Goal: Task Accomplishment & Management: Use online tool/utility

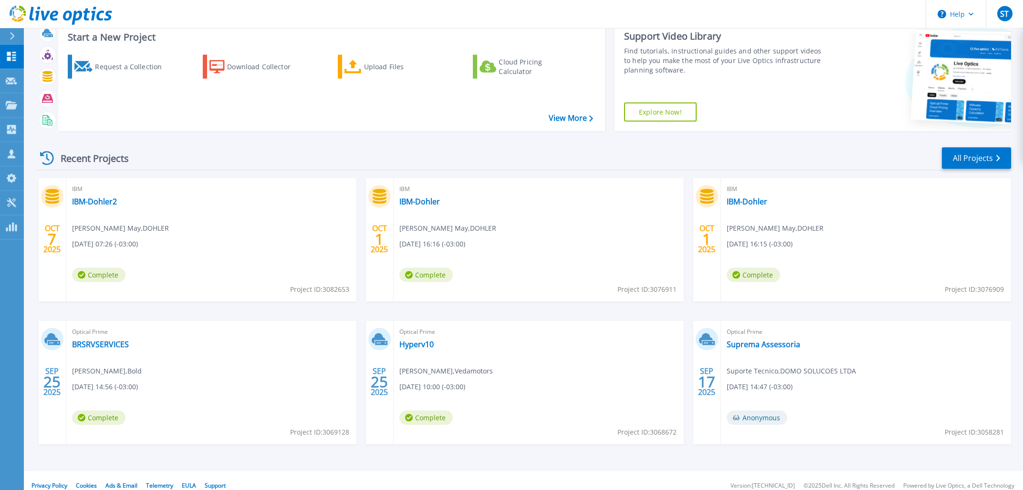
scroll to position [39, 0]
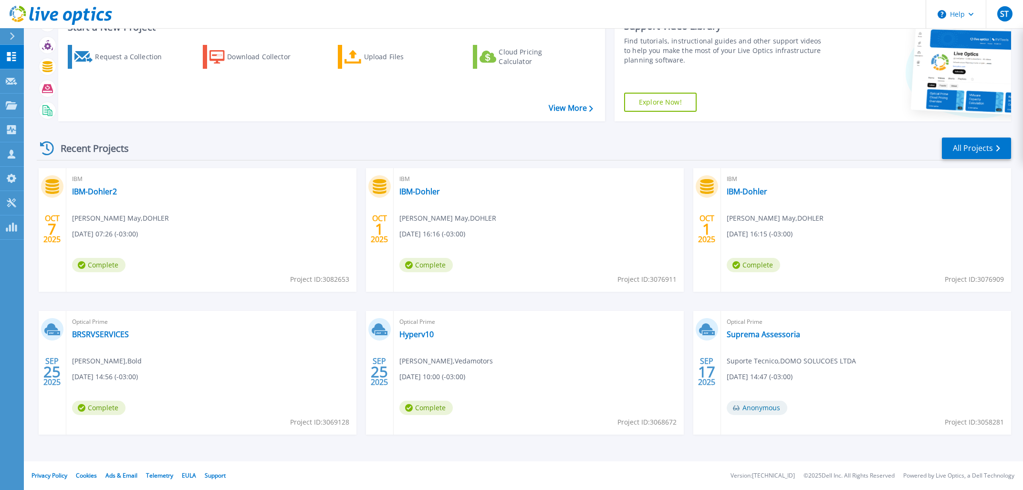
click at [850, 60] on div at bounding box center [922, 66] width 177 height 109
click at [46, 146] on icon at bounding box center [47, 148] width 14 height 14
click at [4, 53] on link "Dashboard Dashboard" at bounding box center [12, 57] width 24 height 24
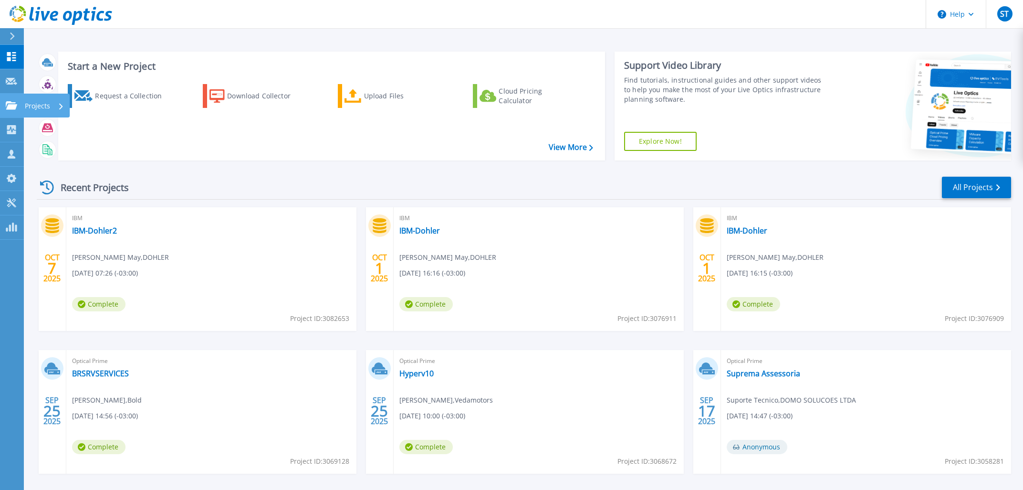
click at [8, 102] on icon at bounding box center [11, 105] width 11 height 8
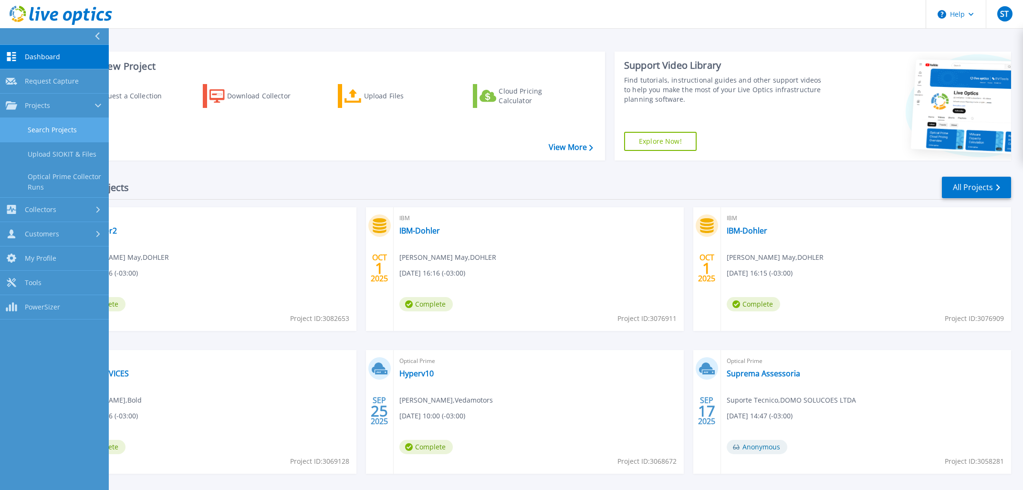
click at [70, 126] on link "Search Projects" at bounding box center [54, 130] width 109 height 24
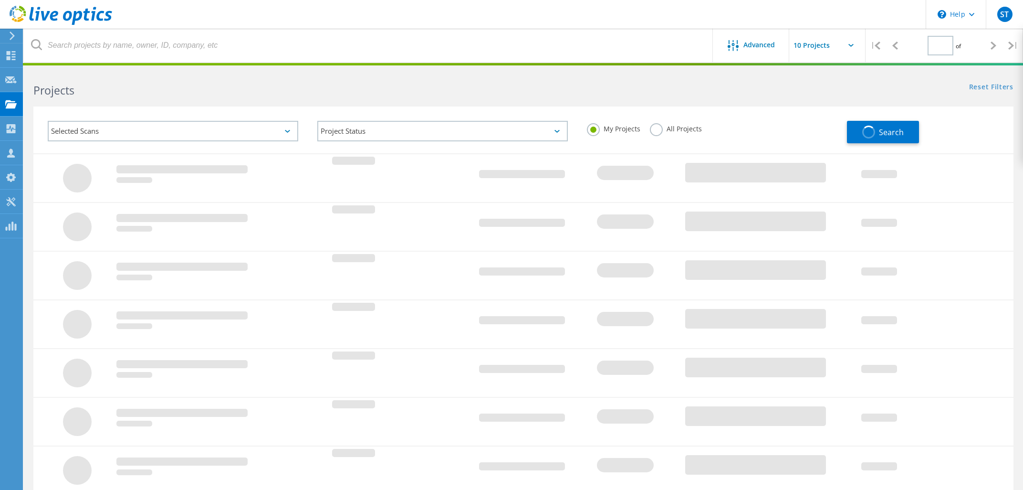
type input "1"
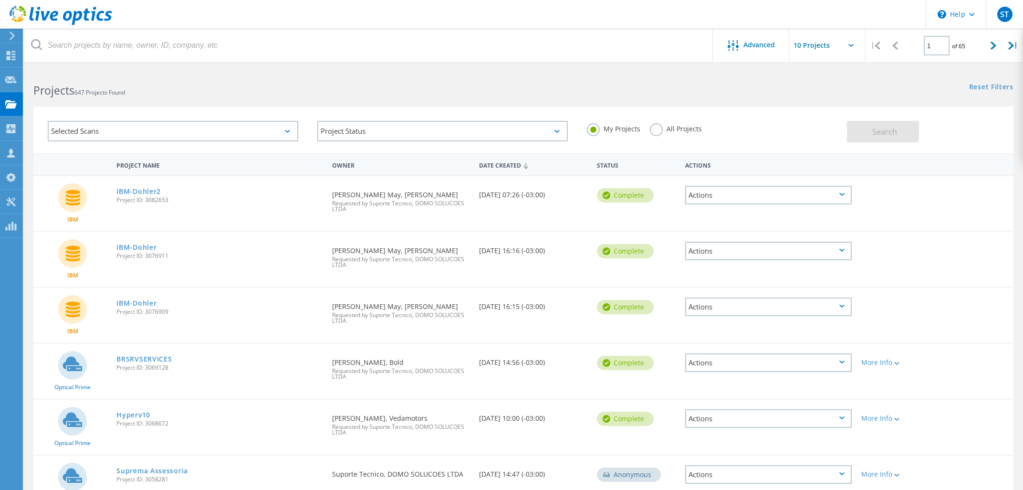
click at [686, 132] on label "All Projects" at bounding box center [676, 127] width 52 height 9
click at [0, 0] on input "All Projects" at bounding box center [0, 0] width 0 height 0
click at [910, 138] on button "Search" at bounding box center [883, 131] width 72 height 21
click at [96, 140] on div "Selected Scans" at bounding box center [173, 131] width 251 height 21
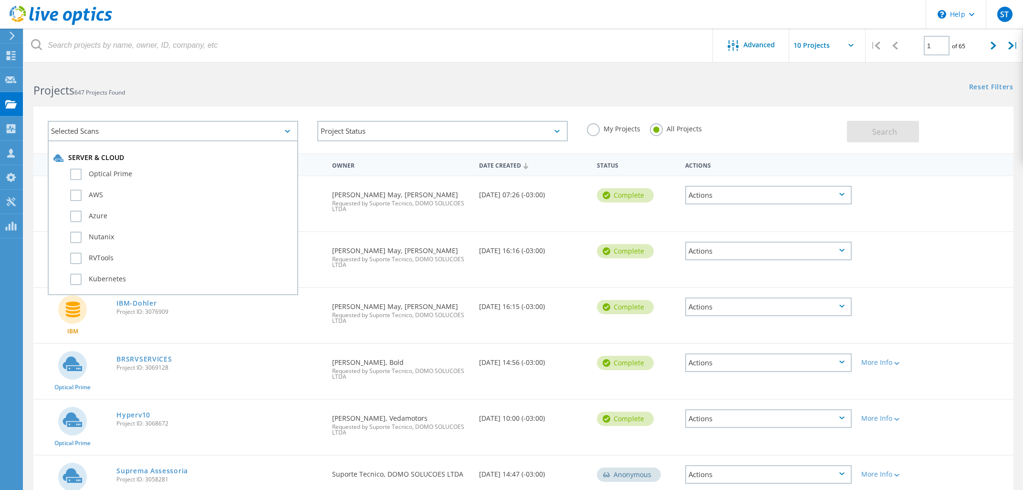
click at [97, 161] on div "Server & Cloud Optical Prime AWS Azure Nutanix RVTools Kubernetes" at bounding box center [172, 222] width 239 height 139
click at [97, 169] on label "Optical Prime" at bounding box center [181, 173] width 222 height 11
click at [0, 0] on input "Optical Prime" at bounding box center [0, 0] width 0 height 0
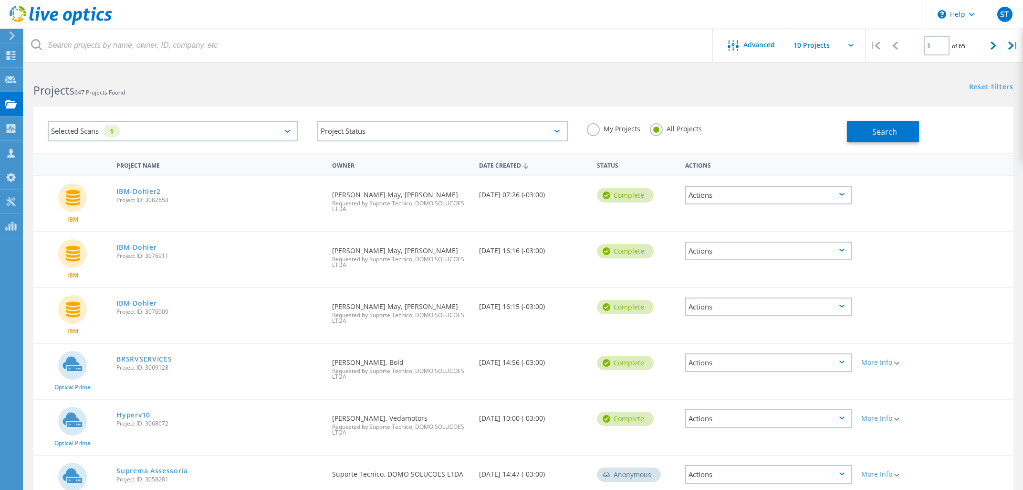
click at [919, 137] on div "Search" at bounding box center [928, 126] width 162 height 31
click at [904, 137] on button "Search" at bounding box center [883, 131] width 72 height 21
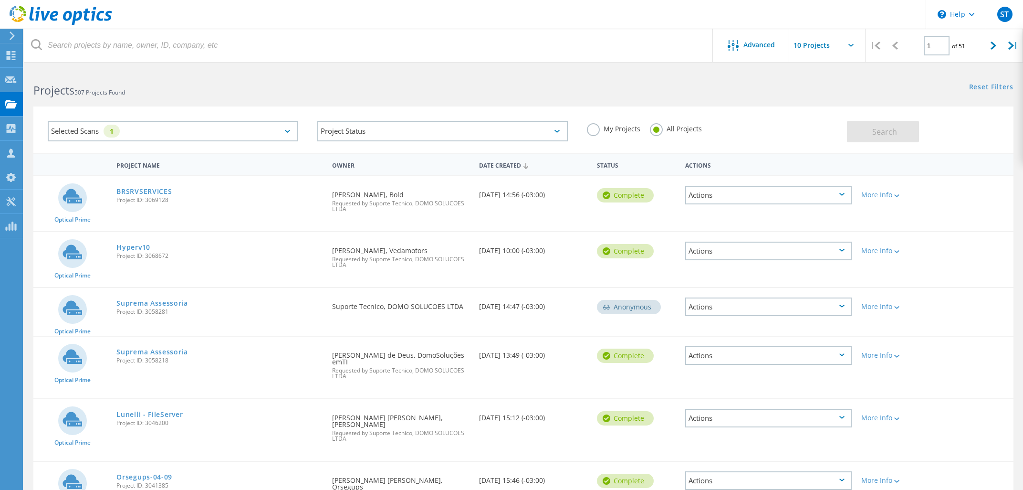
click at [310, 77] on div "Projects 507 Projects Found" at bounding box center [274, 81] width 500 height 25
click at [251, 125] on div "Selected Scans 1" at bounding box center [173, 131] width 251 height 21
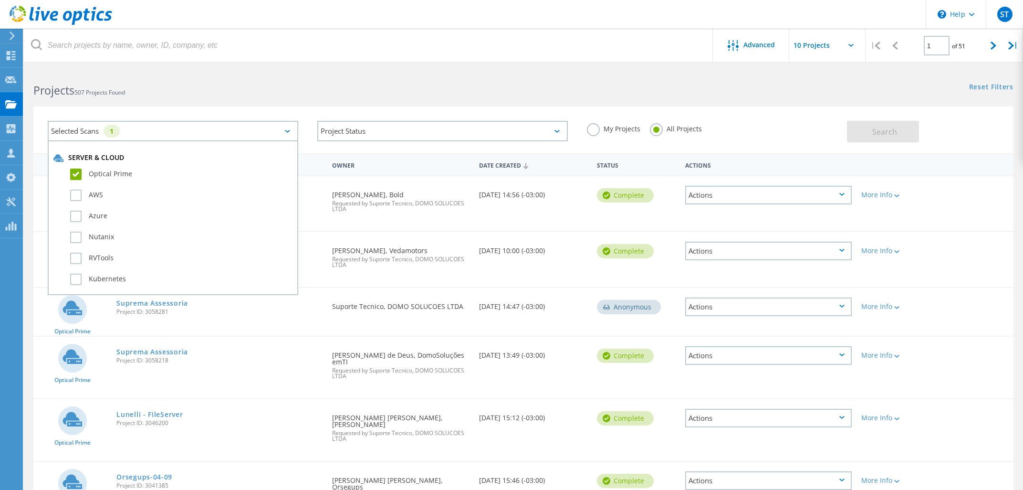
click at [251, 125] on div "Selected Scans 1" at bounding box center [173, 131] width 251 height 21
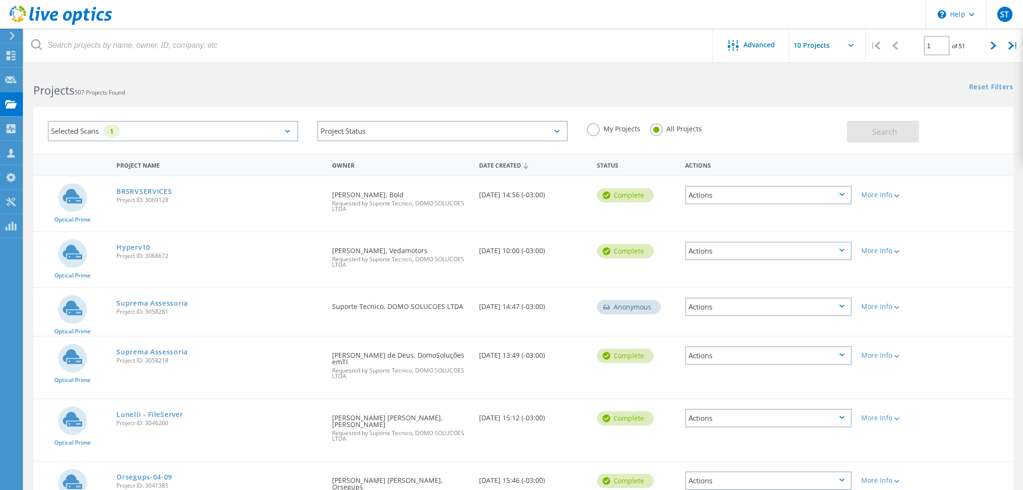
click at [393, 149] on div "Project Status In Progress Complete Published Anonymous Archived Error" at bounding box center [443, 131] width 270 height 40
click at [394, 135] on div "Project Status" at bounding box center [442, 131] width 251 height 21
drag, startPoint x: 364, startPoint y: 168, endPoint x: 365, endPoint y: 150, distance: 18.2
click at [365, 150] on div "In Progress Complete Published Anonymous Archived Error" at bounding box center [442, 206] width 251 height 133
click at [369, 148] on label "In Progress" at bounding box center [442, 153] width 239 height 11
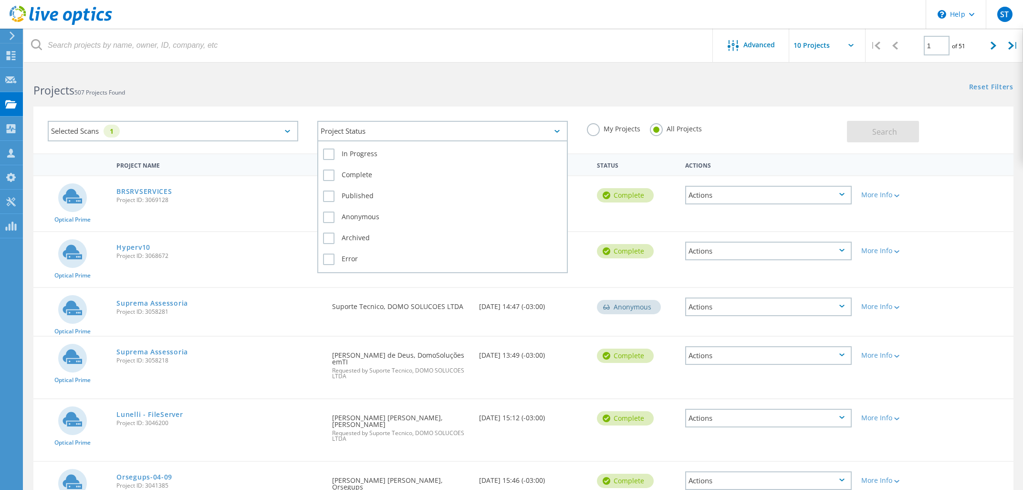
click at [353, 159] on div "In Progress" at bounding box center [442, 156] width 239 height 21
click at [350, 154] on label "In Progress" at bounding box center [442, 153] width 239 height 11
click at [0, 0] on input "In Progress" at bounding box center [0, 0] width 0 height 0
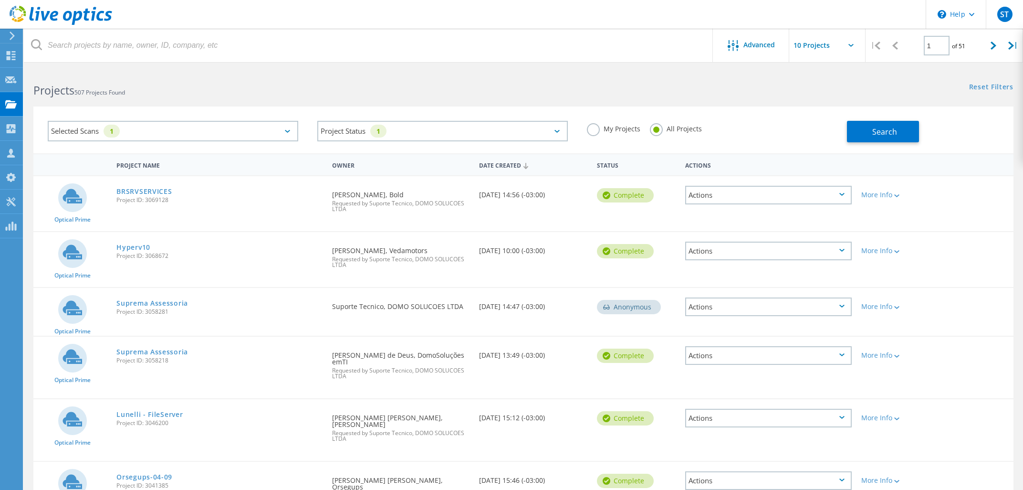
click at [886, 146] on div "Selected Scans 1 Project Status 1 In Progress Complete Published Anonymous Arch…" at bounding box center [523, 129] width 980 height 47
click at [887, 136] on span "Search" at bounding box center [884, 131] width 25 height 10
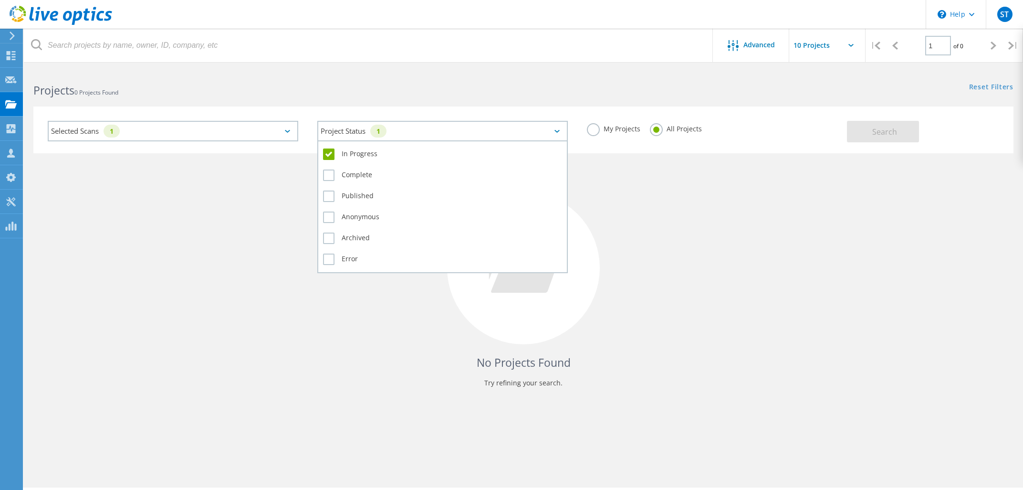
click at [536, 122] on div "Project Status 1" at bounding box center [442, 131] width 251 height 21
click at [475, 146] on div "In Progress" at bounding box center [442, 156] width 239 height 21
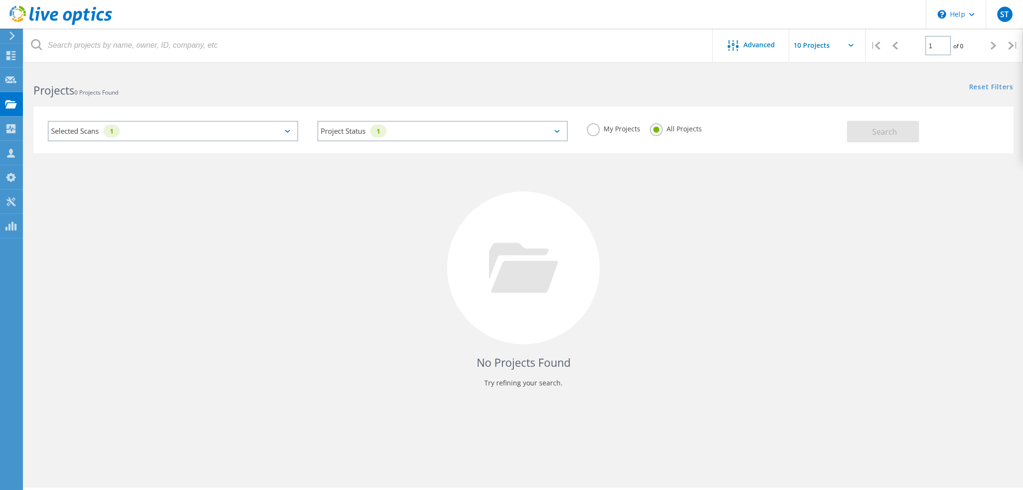
click at [316, 142] on div "Project Status 1 In Progress Complete Published Anonymous Archived Error" at bounding box center [443, 131] width 270 height 40
click at [392, 143] on div "Project Status 1 In Progress Complete Published Anonymous Archived Error" at bounding box center [443, 131] width 270 height 40
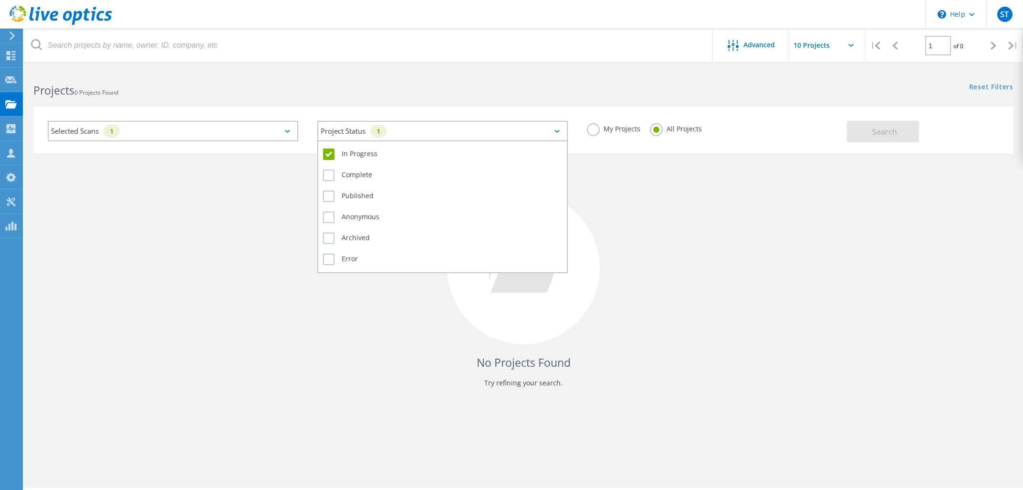
drag, startPoint x: 392, startPoint y: 132, endPoint x: 375, endPoint y: 149, distance: 24.3
click at [391, 132] on div "Project Status 1" at bounding box center [442, 131] width 251 height 21
click at [374, 154] on label "In Progress" at bounding box center [442, 153] width 239 height 11
click at [0, 0] on input "In Progress" at bounding box center [0, 0] width 0 height 0
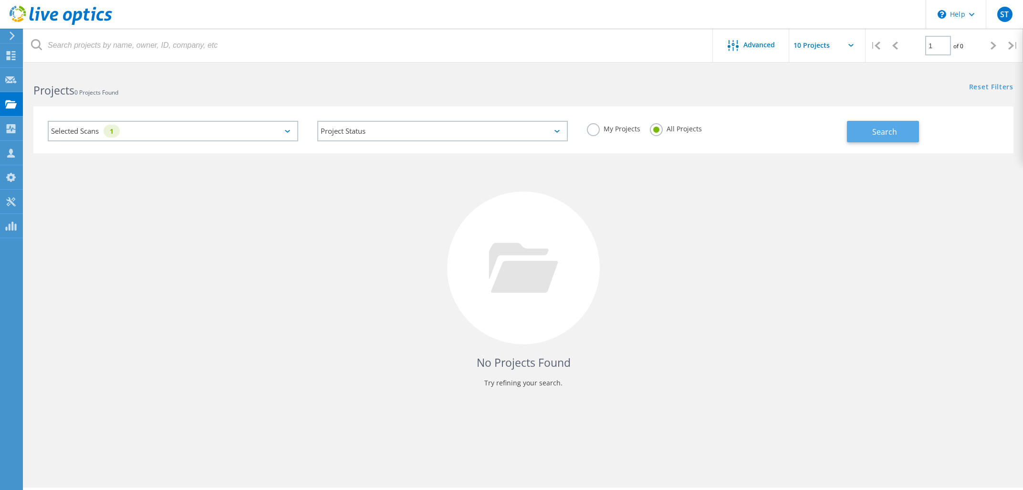
click at [855, 134] on button "Search" at bounding box center [883, 131] width 72 height 21
